Goal: Information Seeking & Learning: Learn about a topic

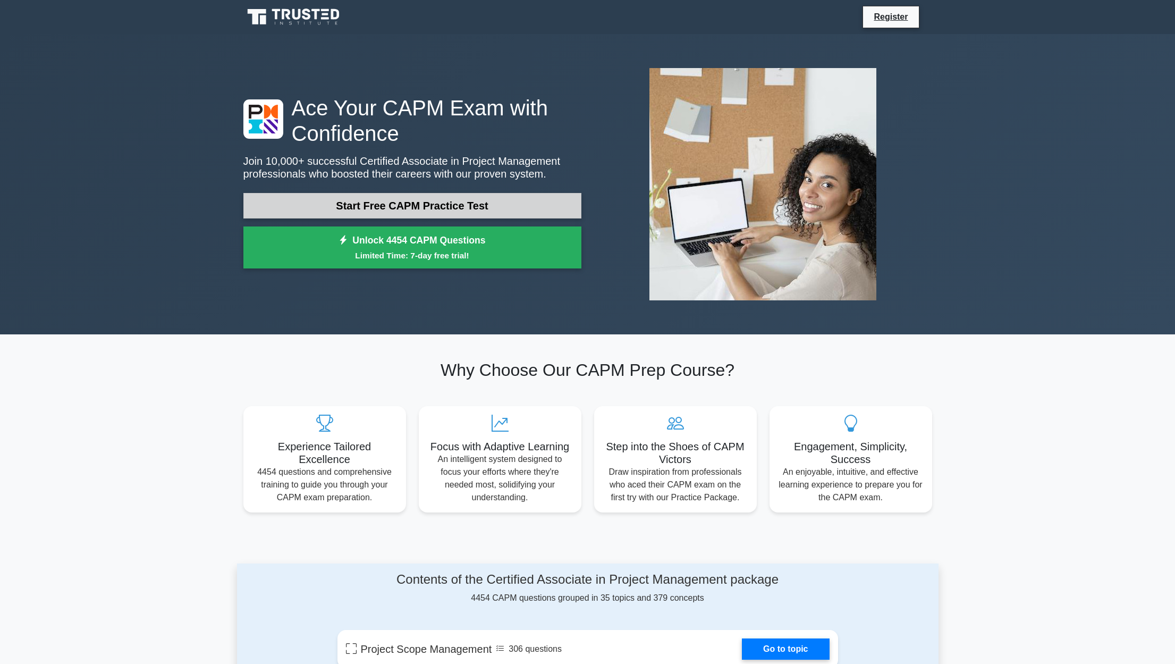
click at [360, 199] on link "Start Free CAPM Practice Test" at bounding box center [412, 206] width 338 height 26
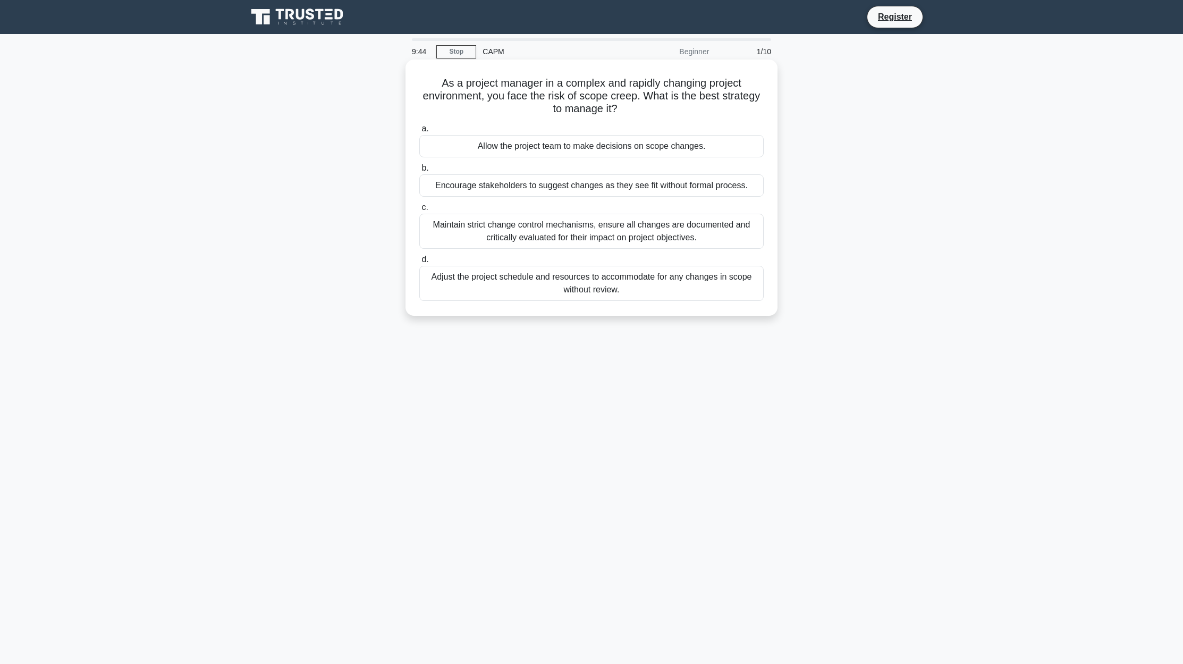
click at [618, 233] on div "Maintain strict change control mechanisms, ensure all changes are documented an…" at bounding box center [591, 231] width 344 height 35
click at [419, 211] on input "c. Maintain strict change control mechanisms, ensure all changes are documented…" at bounding box center [419, 207] width 0 height 7
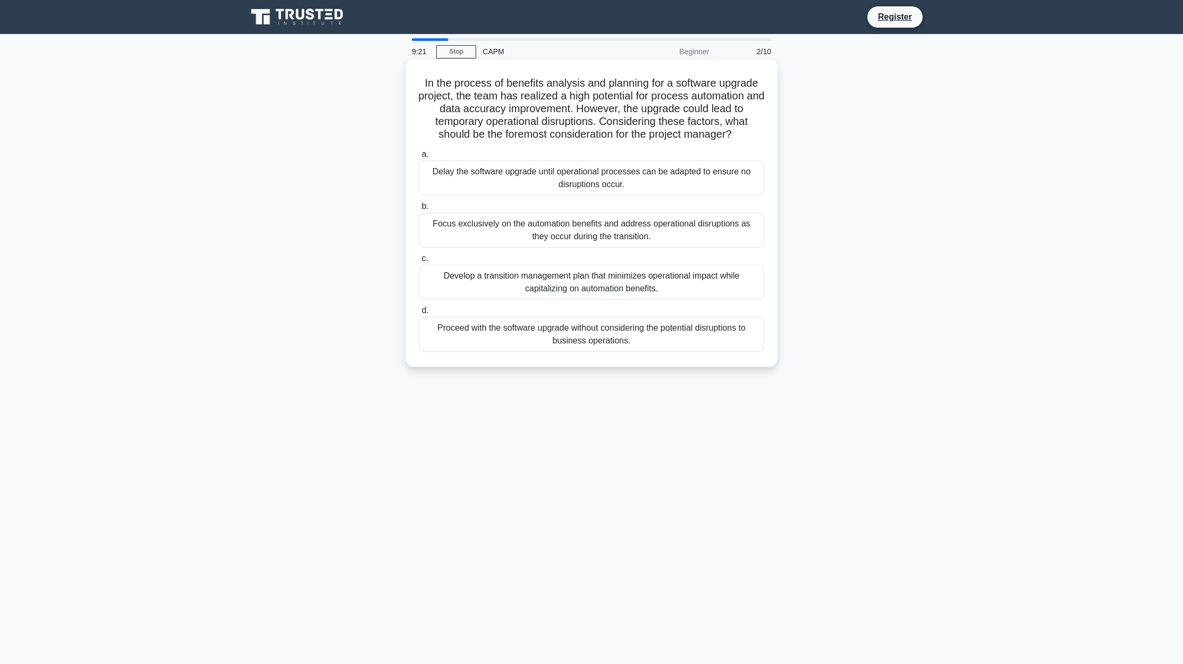
click at [489, 300] on div "Develop a transition management plan that minimizes operational impact while ca…" at bounding box center [591, 282] width 344 height 35
click at [419, 262] on input "c. Develop a transition management plan that minimizes operational impact while…" at bounding box center [419, 258] width 0 height 7
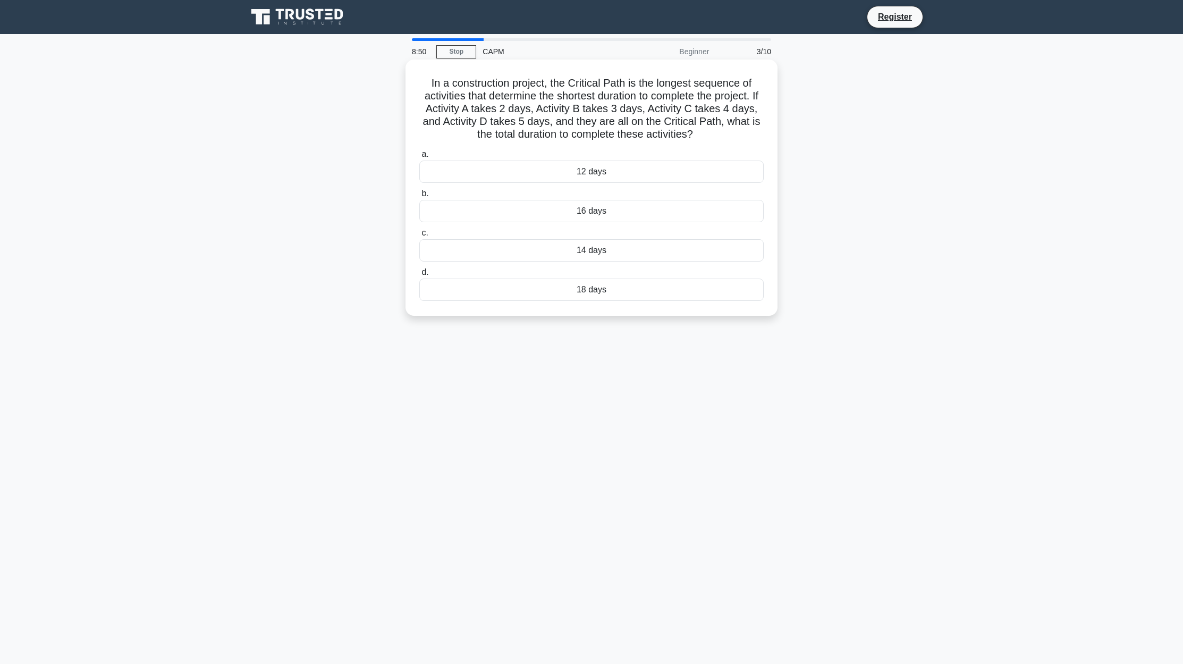
click at [604, 261] on div "14 days" at bounding box center [591, 250] width 344 height 22
click at [419, 236] on input "c. 14 days" at bounding box center [419, 233] width 0 height 7
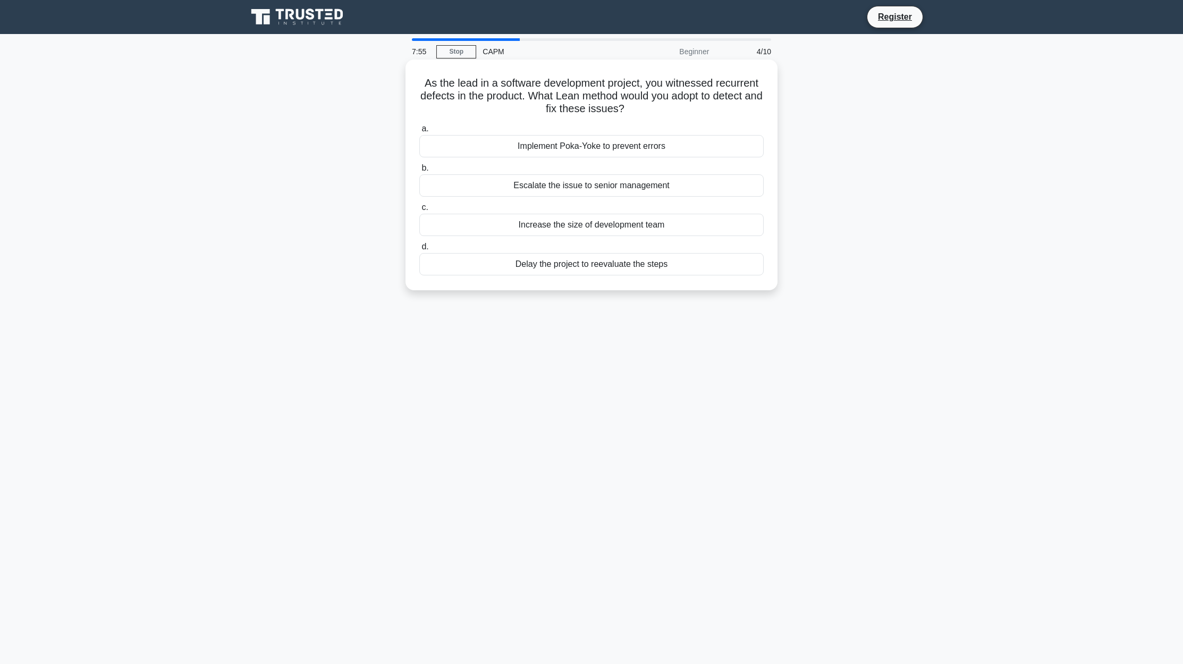
click at [487, 140] on div "Implement Poka-Yoke to prevent errors" at bounding box center [591, 146] width 344 height 22
click at [419, 132] on input "a. Implement Poka-Yoke to prevent errors" at bounding box center [419, 128] width 0 height 7
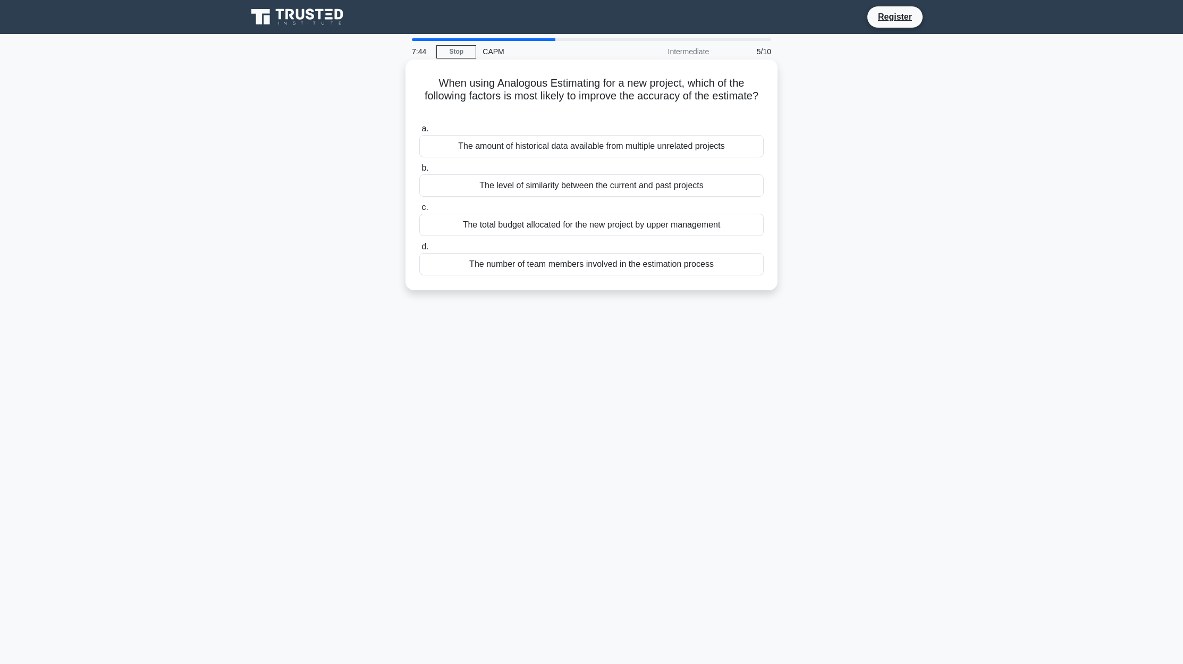
click at [552, 184] on div "The level of similarity between the current and past projects" at bounding box center [591, 185] width 344 height 22
click at [419, 172] on input "b. The level of similarity between the current and past projects" at bounding box center [419, 168] width 0 height 7
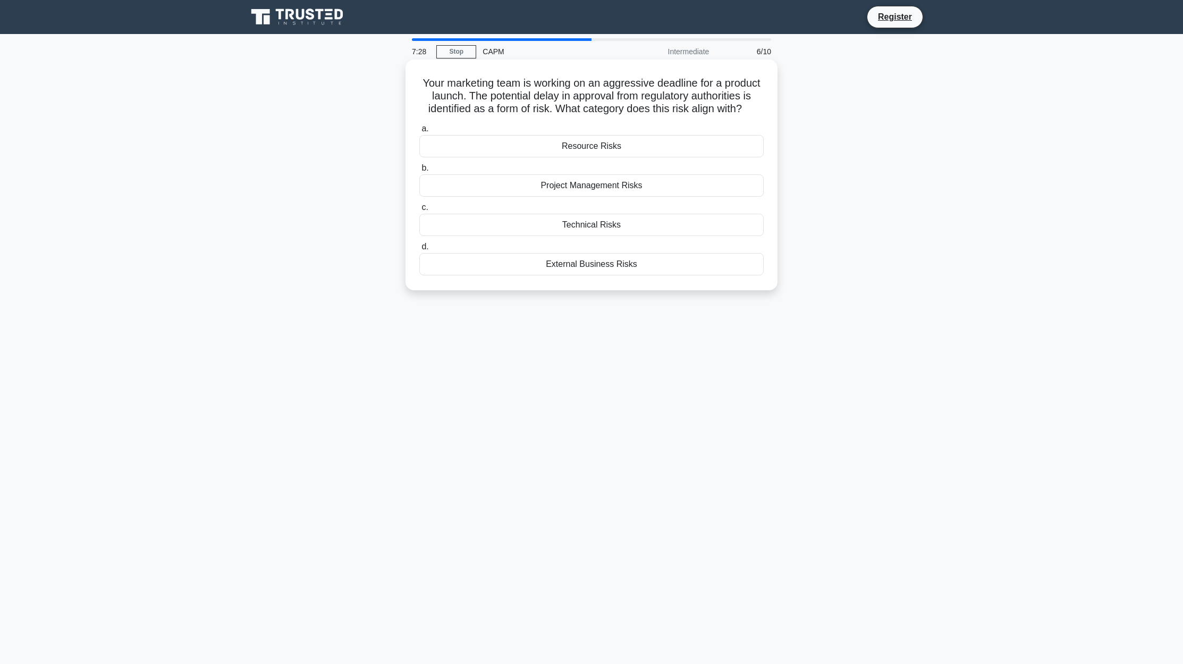
click at [518, 275] on div "External Business Risks" at bounding box center [591, 264] width 344 height 22
click at [419, 250] on input "d. External Business Risks" at bounding box center [419, 246] width 0 height 7
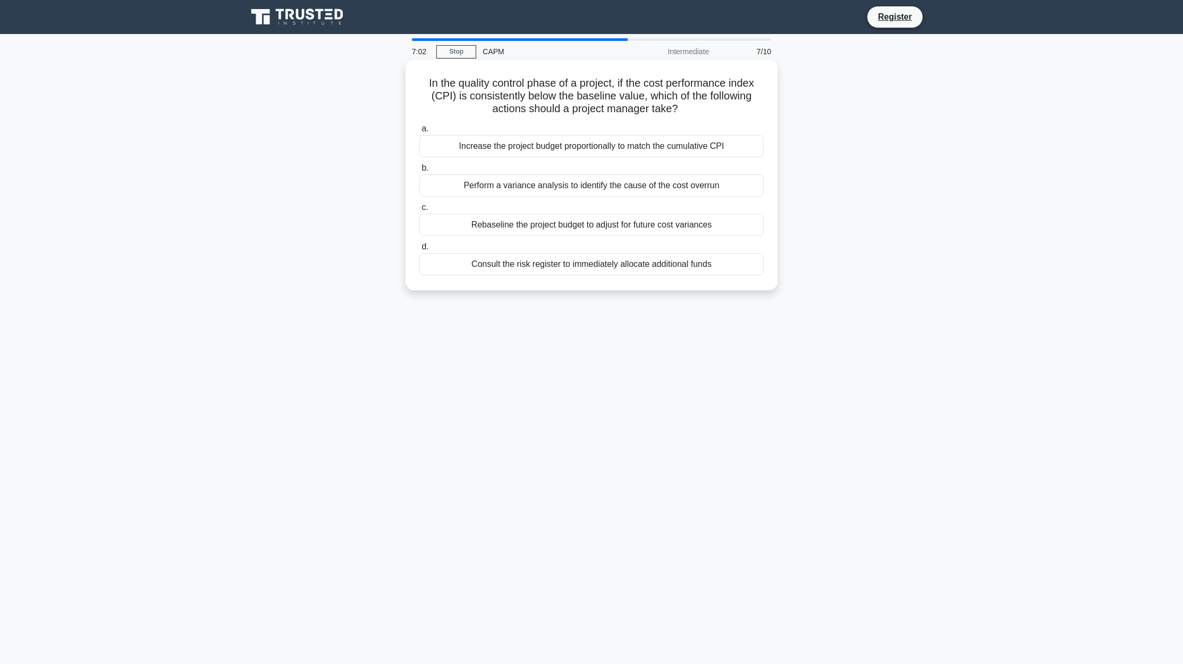
click at [449, 189] on div "Perform a variance analysis to identify the cause of the cost overrun" at bounding box center [591, 185] width 344 height 22
click at [419, 172] on input "b. Perform a variance analysis to identify the cause of the cost overrun" at bounding box center [419, 168] width 0 height 7
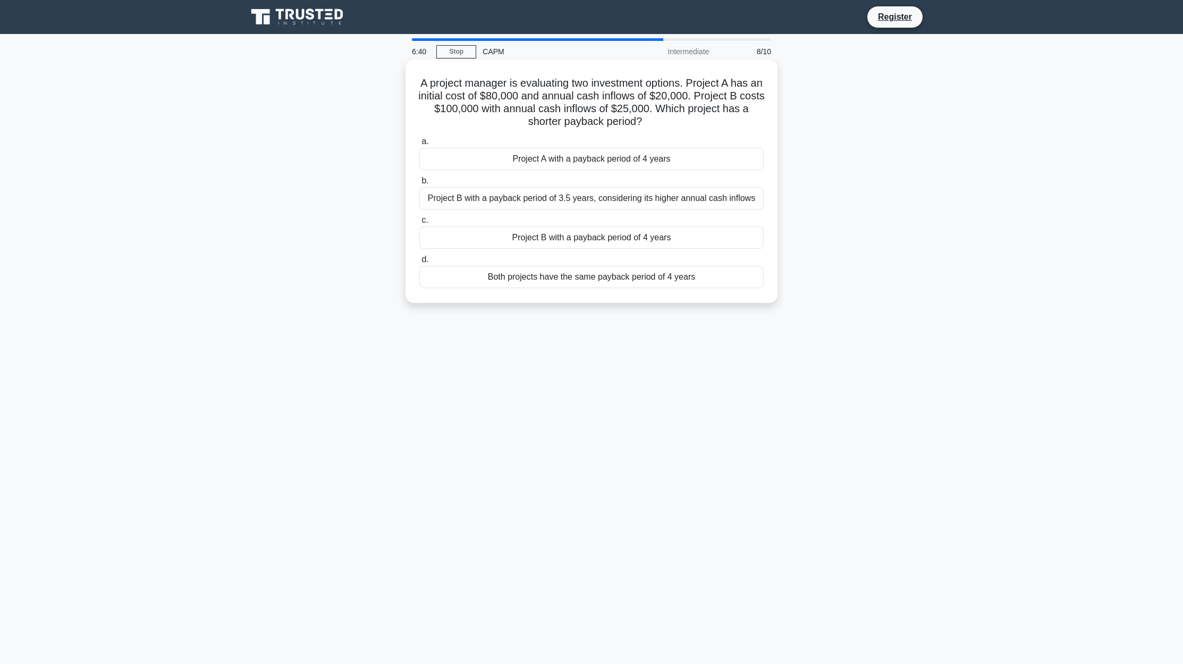
click at [445, 288] on div "Both projects have the same payback period of 4 years" at bounding box center [591, 277] width 344 height 22
click at [419, 263] on input "d. Both projects have the same payback period of 4 years" at bounding box center [419, 259] width 0 height 7
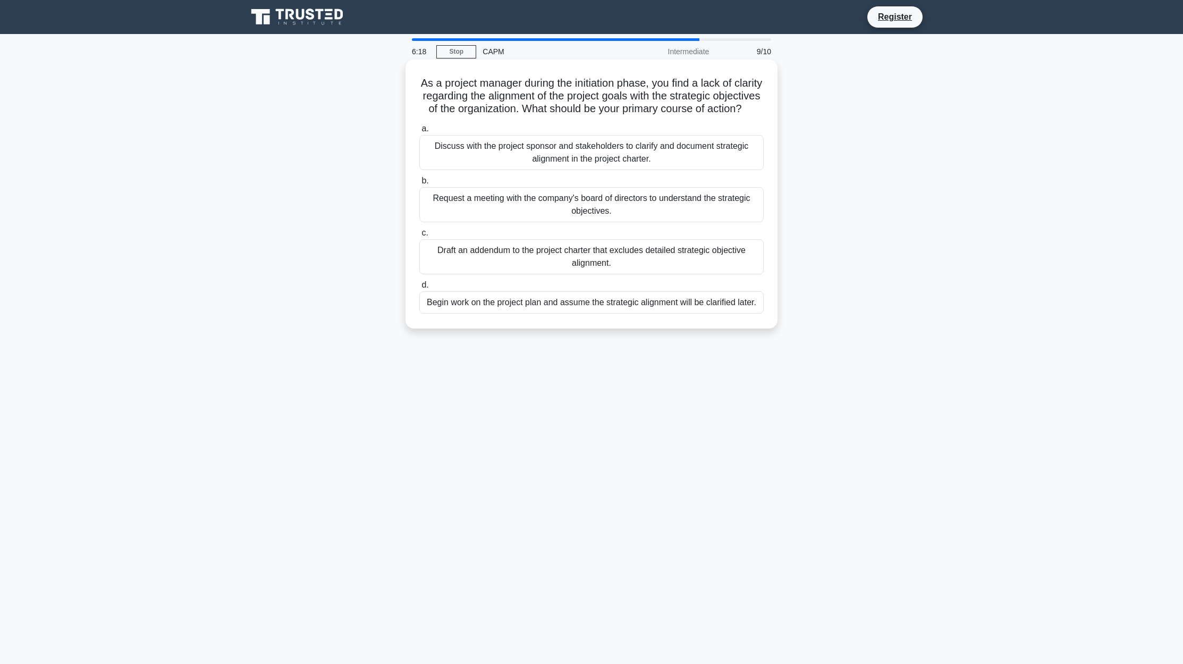
click at [474, 170] on div "Discuss with the project sponsor and stakeholders to clarify and document strat…" at bounding box center [591, 152] width 344 height 35
click at [419, 132] on input "a. Discuss with the project sponsor and stakeholders to clarify and document st…" at bounding box center [419, 128] width 0 height 7
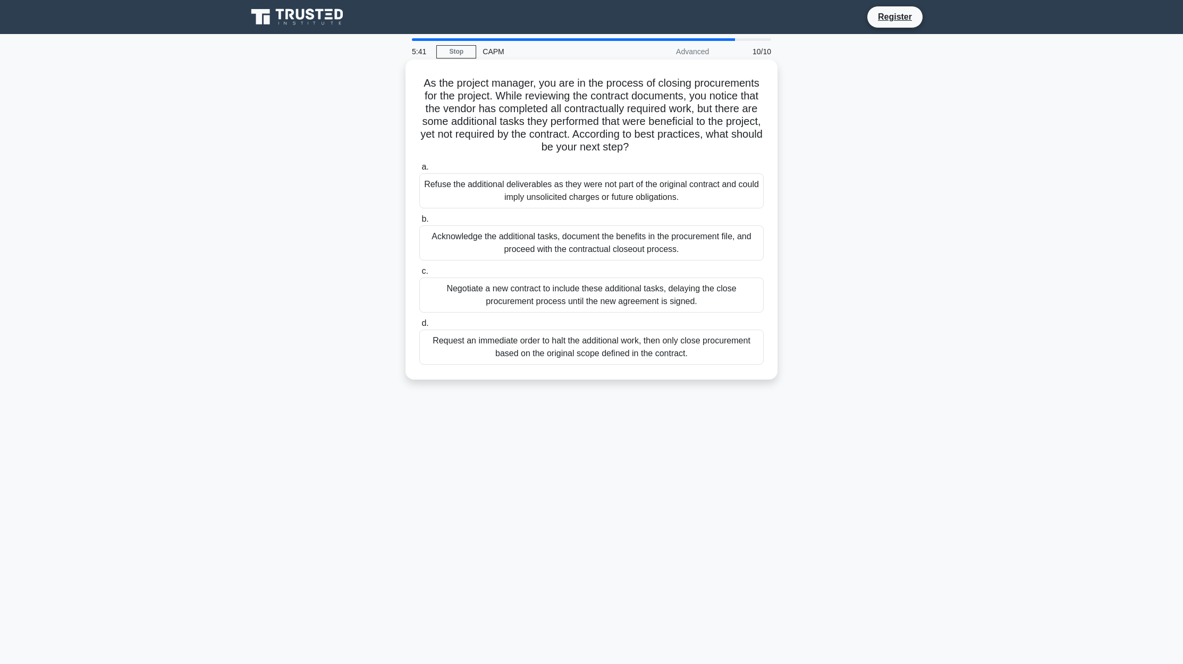
click at [450, 260] on div "Acknowledge the additional tasks, document the benefits in the procurement file…" at bounding box center [591, 242] width 344 height 35
click at [419, 223] on input "b. Acknowledge the additional tasks, document the benefits in the procurement f…" at bounding box center [419, 219] width 0 height 7
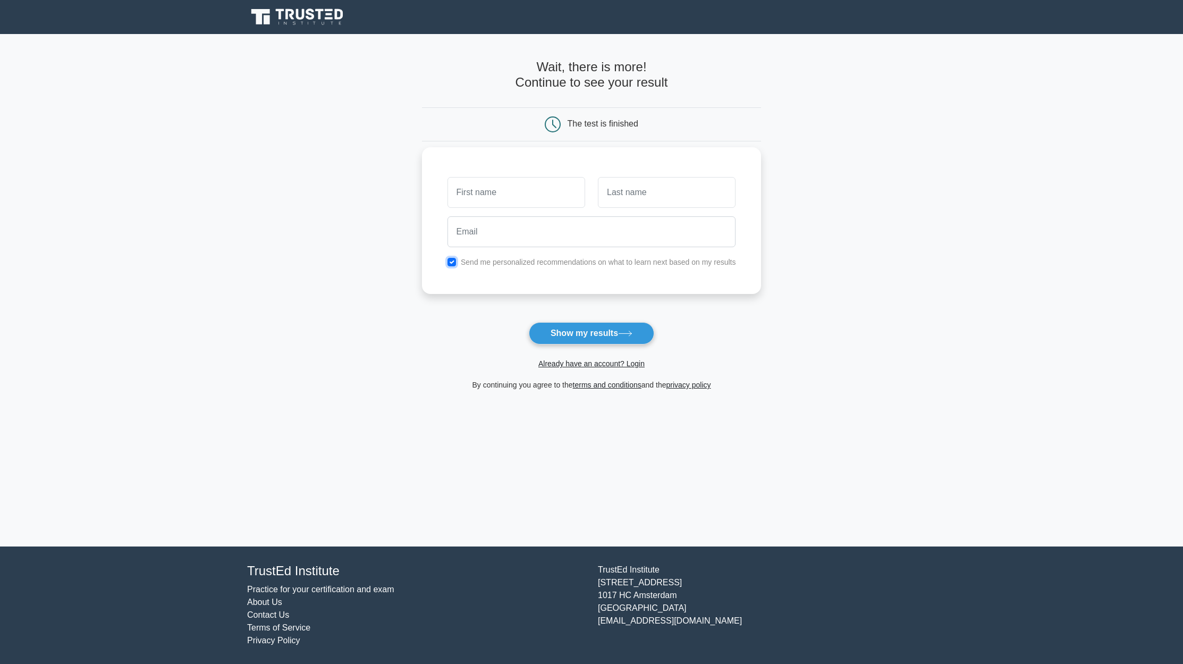
click at [447, 261] on input "checkbox" at bounding box center [451, 262] width 9 height 9
checkbox input "false"
click at [586, 336] on button "Show my results" at bounding box center [591, 333] width 125 height 22
click at [491, 188] on input "text" at bounding box center [516, 192] width 138 height 31
type input "Jerry"
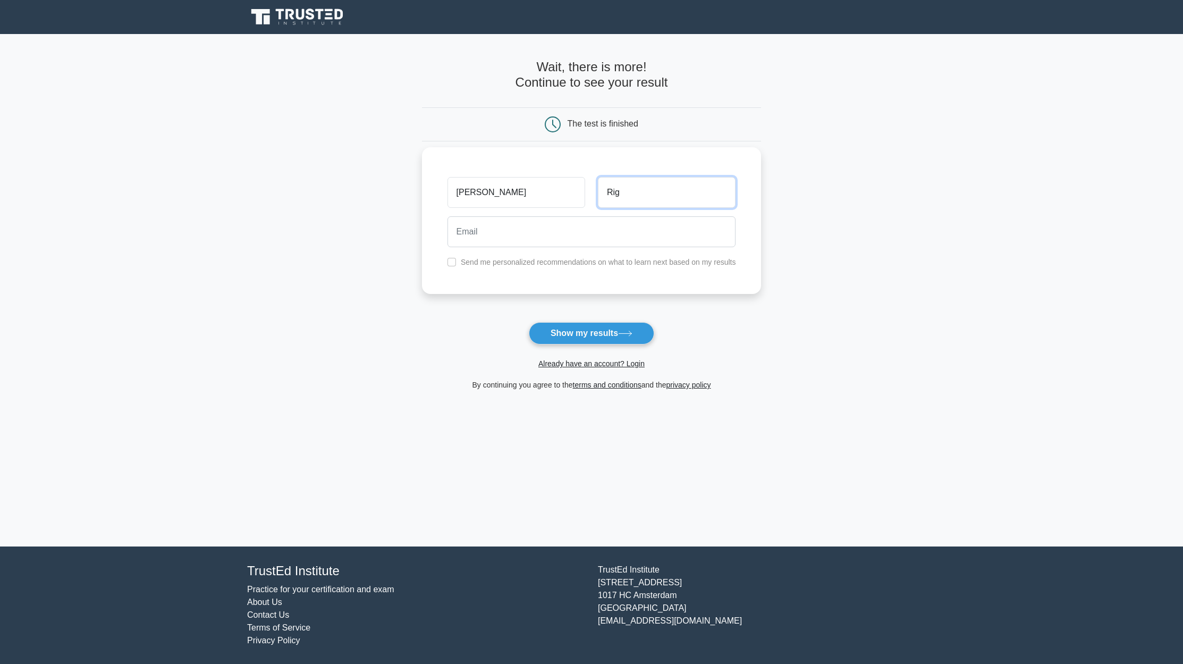
type input "Rig"
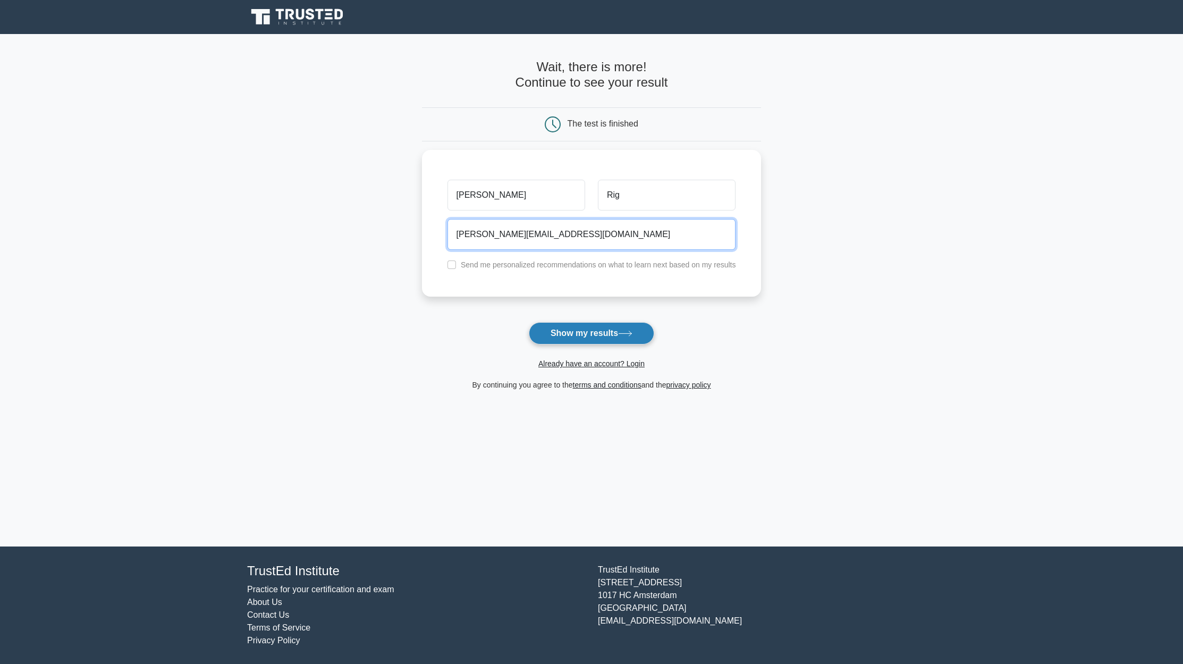
type input "Jerry@yahoo.com"
click at [552, 330] on button "Show my results" at bounding box center [591, 333] width 125 height 22
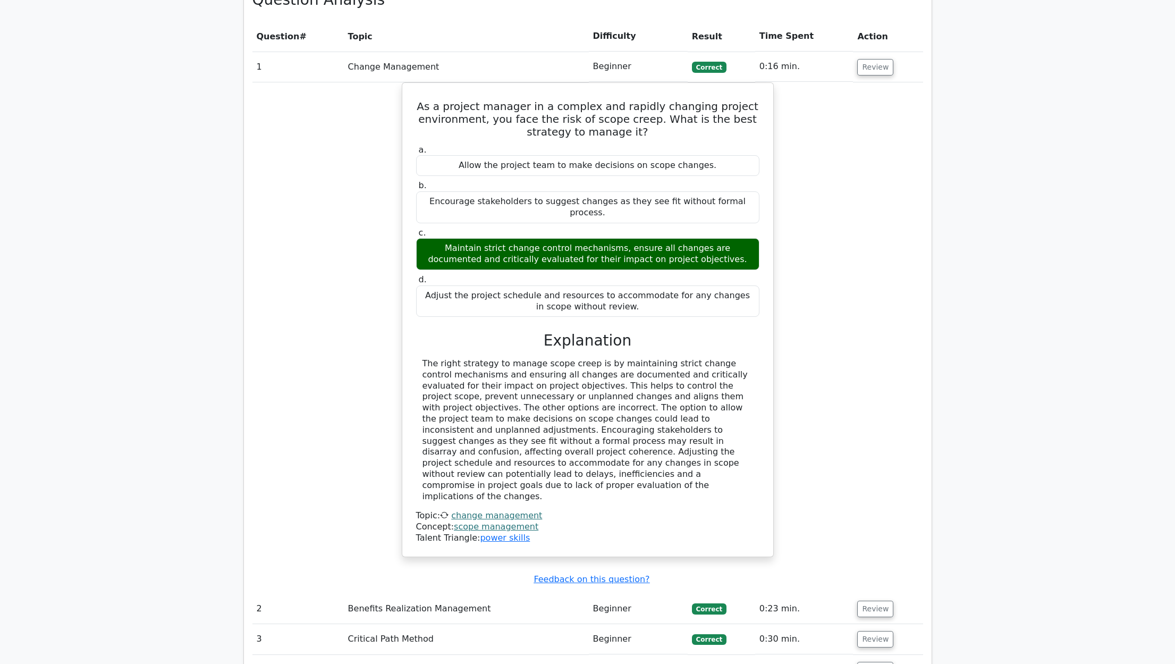
scroll to position [1265, 0]
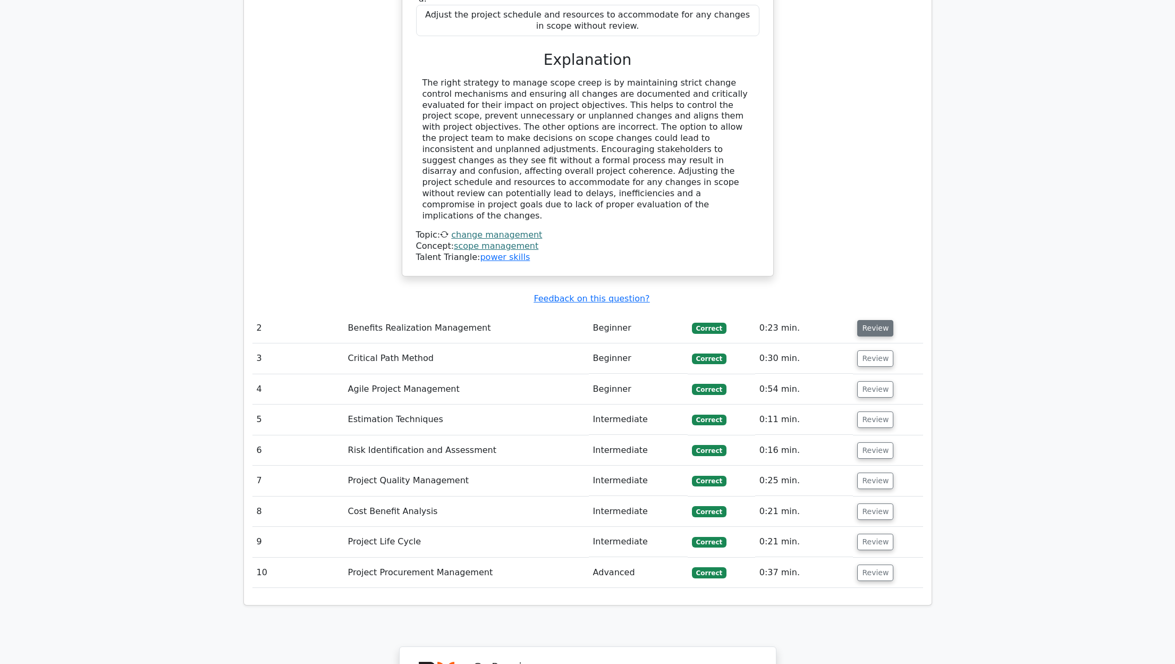
click at [867, 330] on button "Review" at bounding box center [875, 328] width 36 height 16
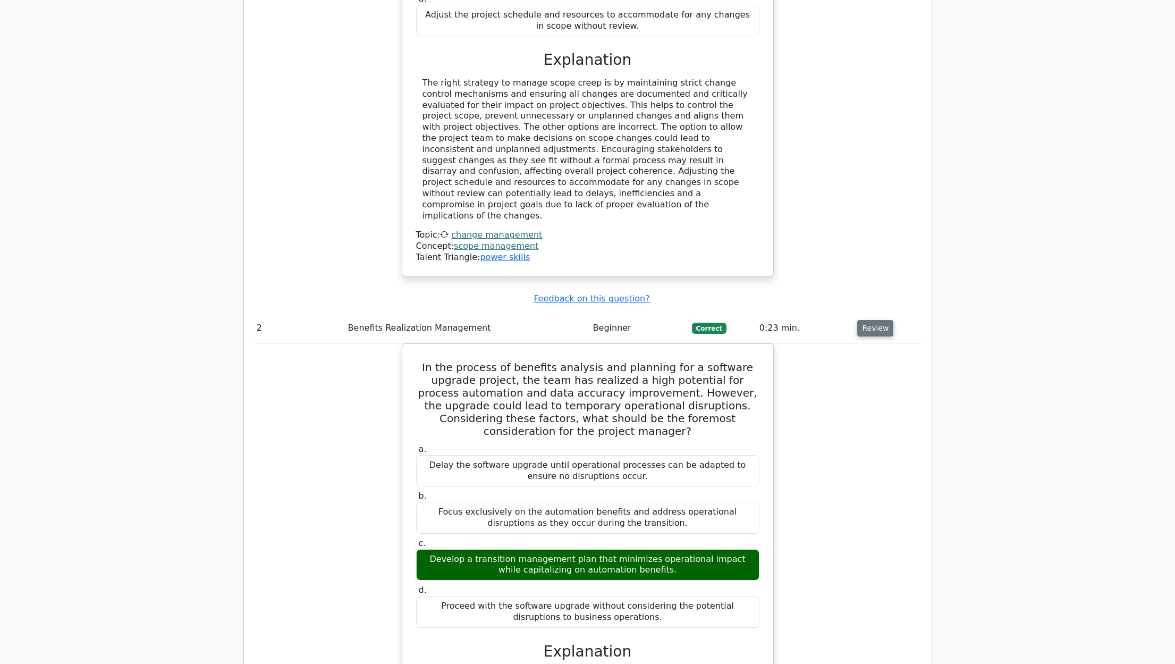
click at [875, 332] on button "Review" at bounding box center [875, 328] width 36 height 16
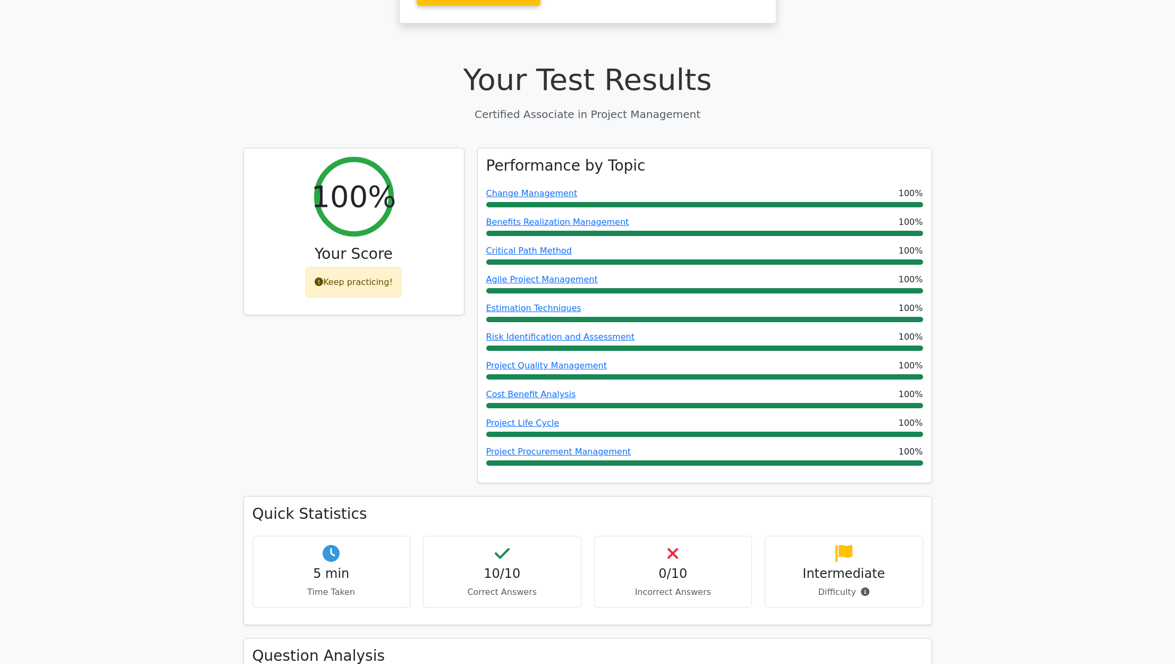
scroll to position [0, 0]
